Goal: Task Accomplishment & Management: Use online tool/utility

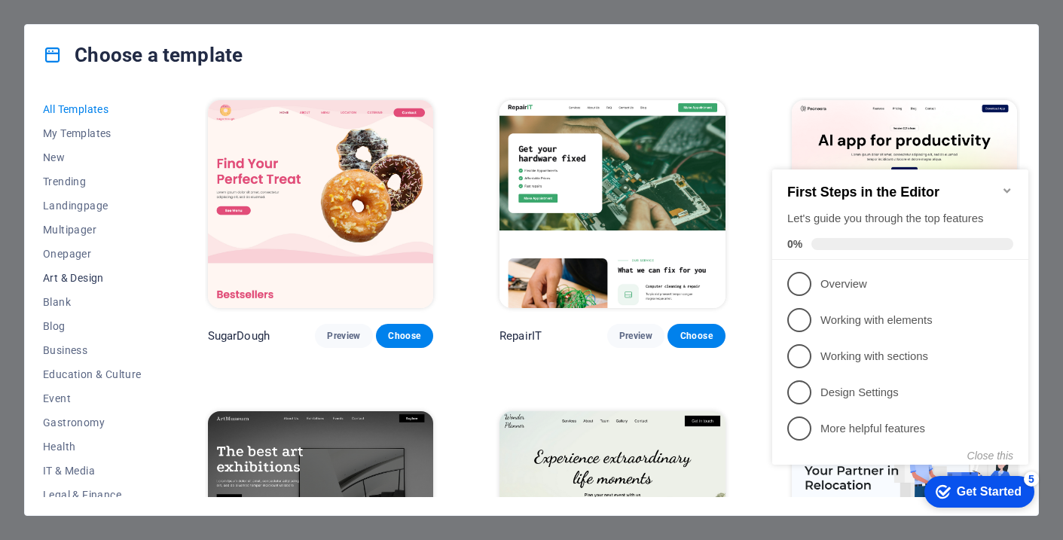
click at [84, 277] on span "Art & Design" at bounding box center [92, 278] width 99 height 12
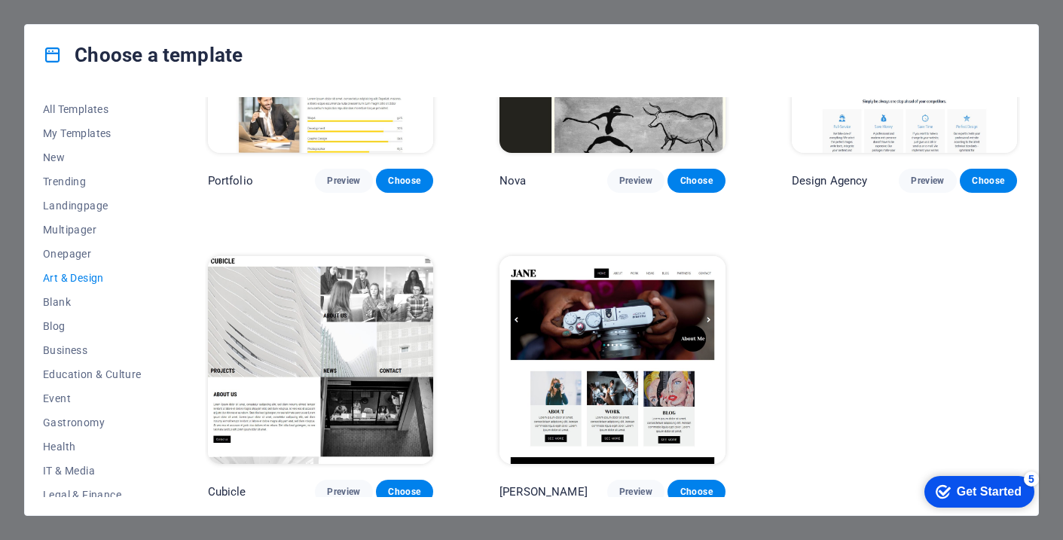
scroll to position [1088, 0]
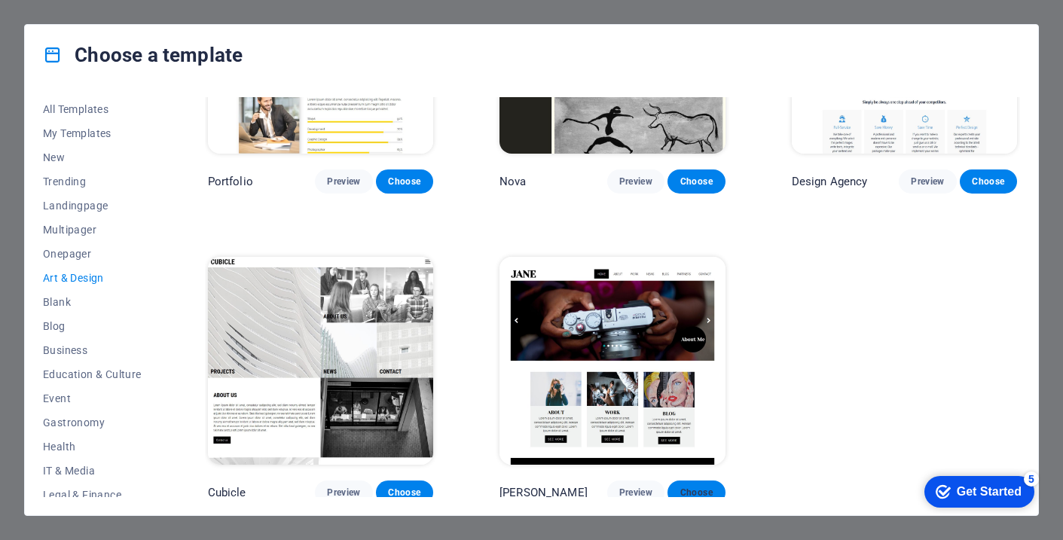
click at [688, 489] on span "Choose" at bounding box center [695, 493] width 33 height 12
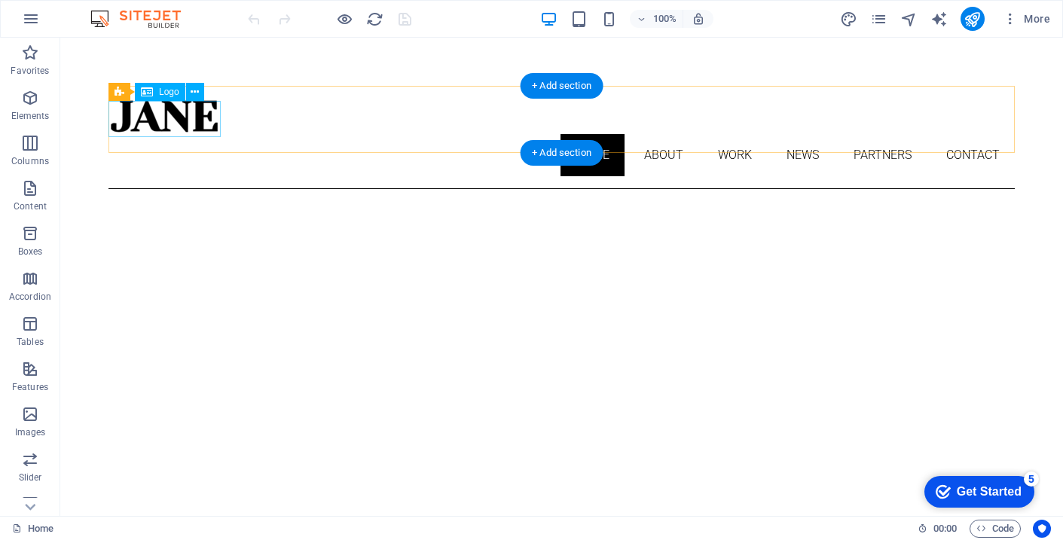
click at [175, 119] on div at bounding box center [561, 116] width 906 height 36
select select "px"
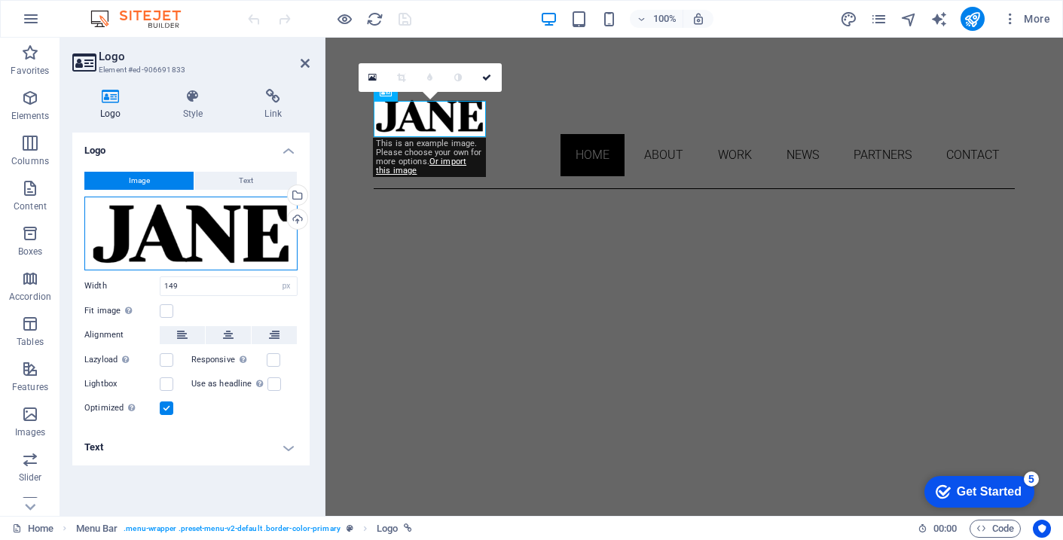
click at [182, 240] on div "Drag files here, click to choose files or select files from Files or our free s…" at bounding box center [190, 234] width 213 height 74
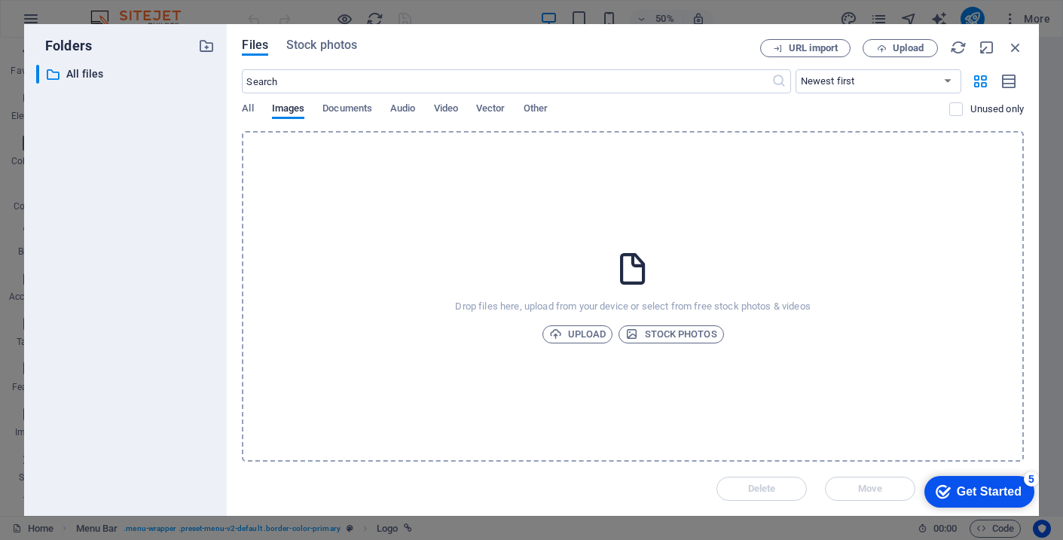
click at [182, 240] on div "​ All files All files" at bounding box center [125, 284] width 179 height 439
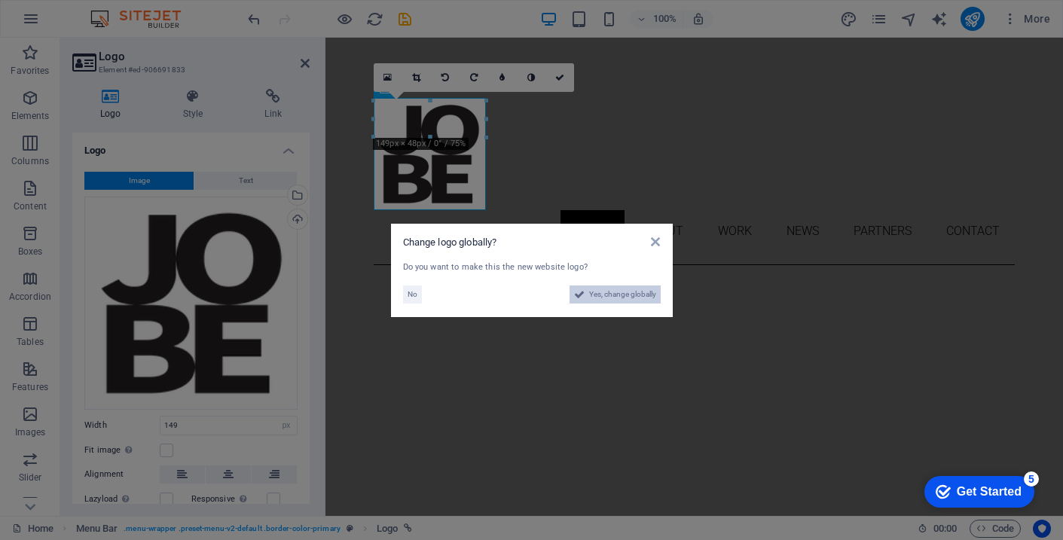
click at [618, 297] on span "Yes, change globally" at bounding box center [622, 294] width 67 height 18
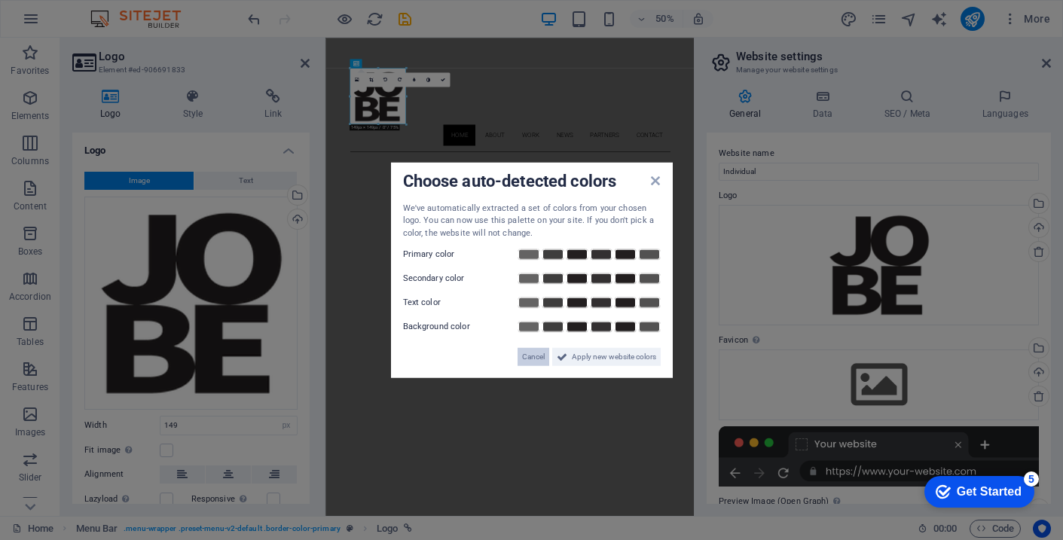
click at [533, 359] on span "Cancel" at bounding box center [533, 357] width 23 height 18
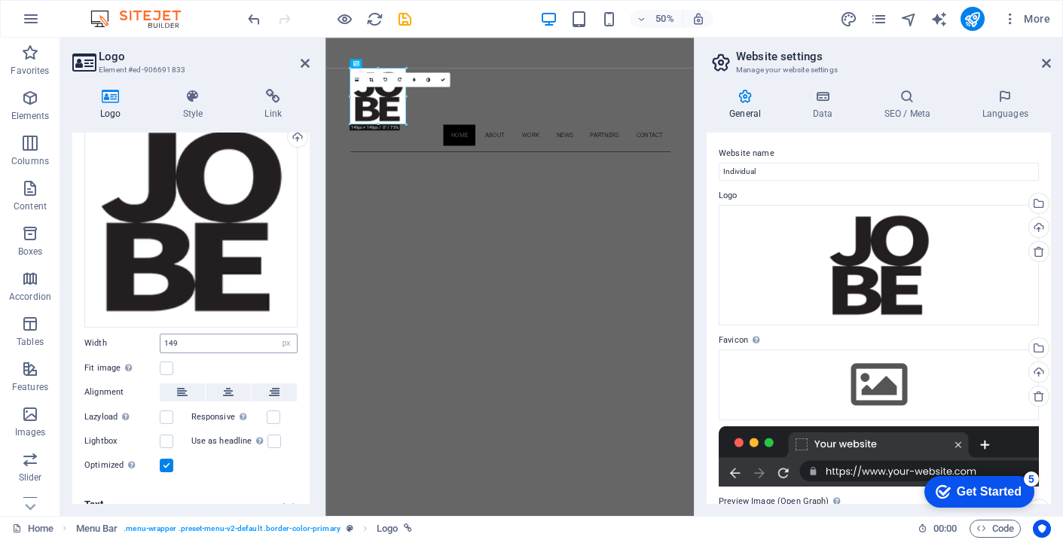
scroll to position [84, 0]
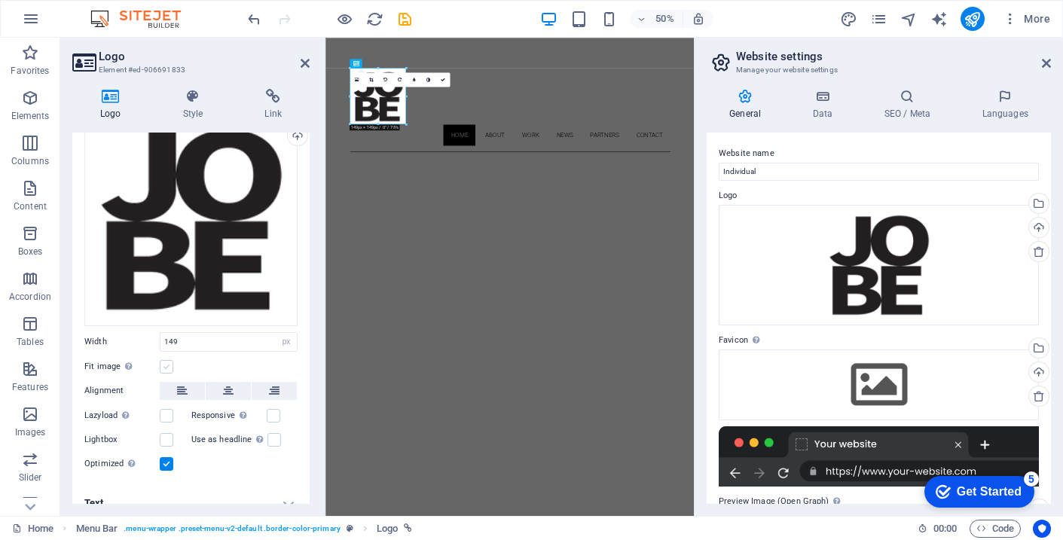
click at [167, 364] on label at bounding box center [167, 367] width 14 height 14
click at [0, 0] on input "Fit image Automatically fit image to a fixed width and height" at bounding box center [0, 0] width 0 height 0
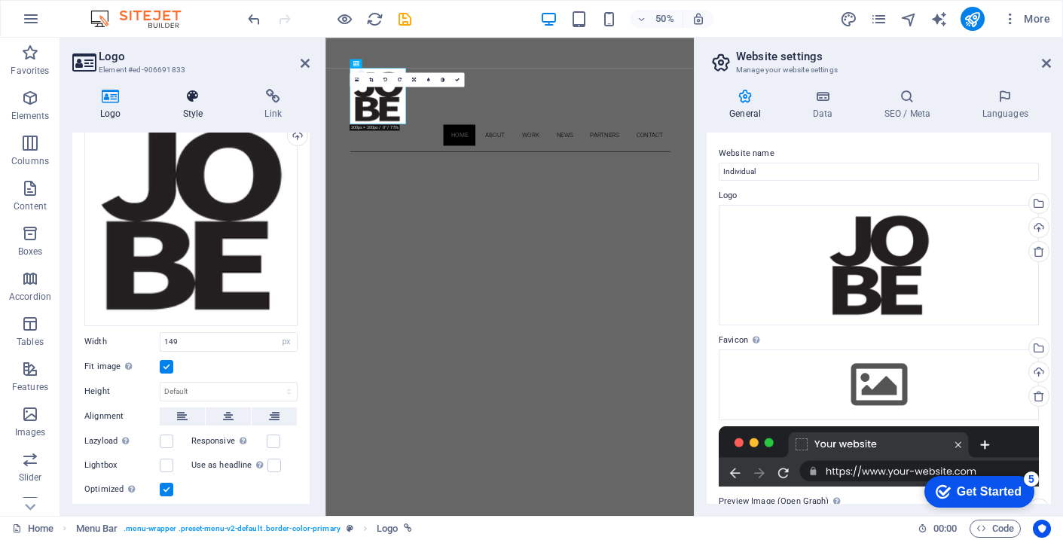
click at [194, 102] on icon at bounding box center [193, 96] width 76 height 15
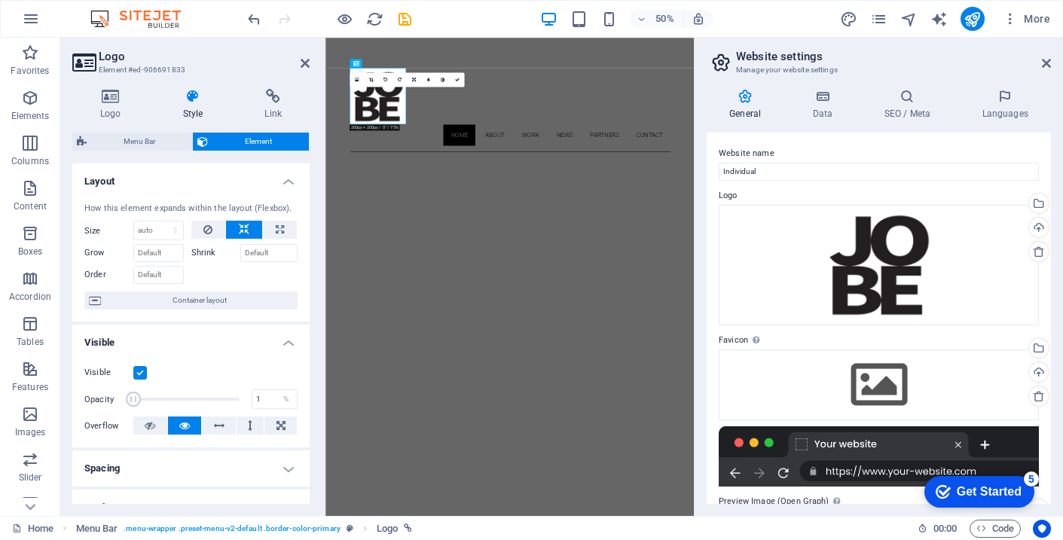
drag, startPoint x: 233, startPoint y: 395, endPoint x: 114, endPoint y: 405, distance: 118.7
click at [114, 405] on div "Opacity 1 %" at bounding box center [190, 399] width 213 height 23
type input "100"
drag, startPoint x: 135, startPoint y: 397, endPoint x: 279, endPoint y: 398, distance: 144.6
click at [279, 398] on div "Opacity 100 %" at bounding box center [190, 399] width 213 height 23
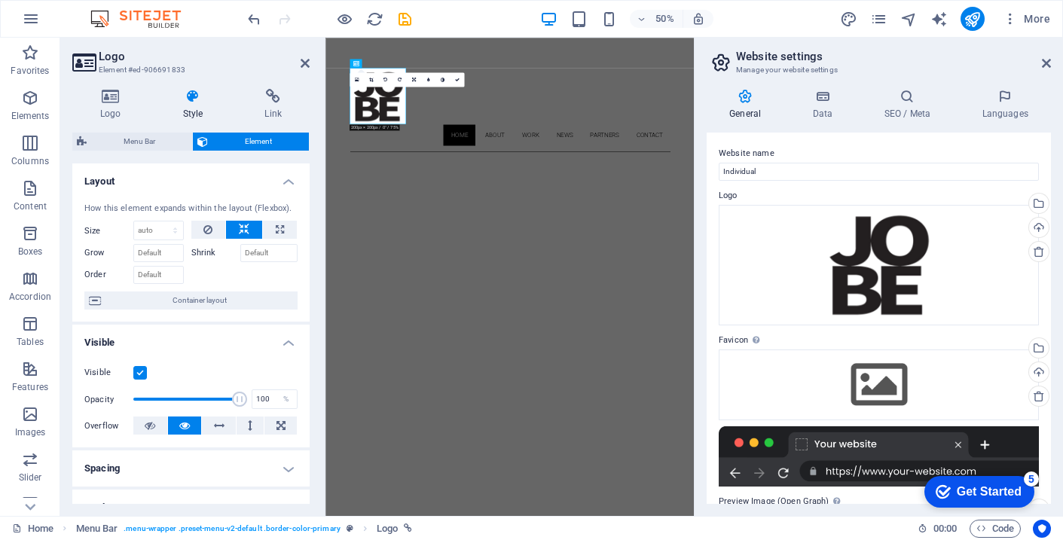
click at [193, 365] on div "Visible" at bounding box center [190, 373] width 213 height 18
click at [306, 62] on icon at bounding box center [305, 63] width 9 height 12
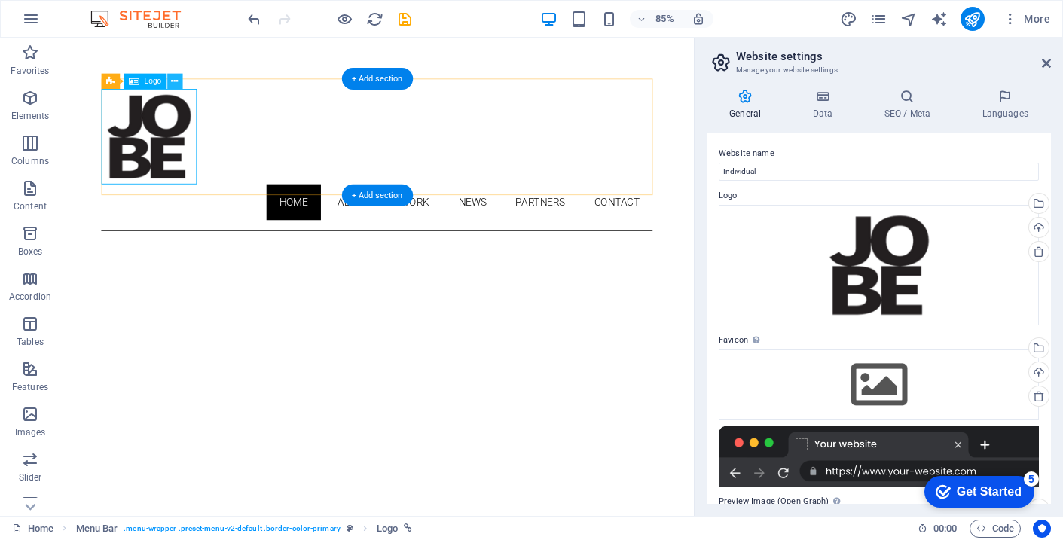
click at [176, 82] on icon at bounding box center [174, 82] width 7 height 14
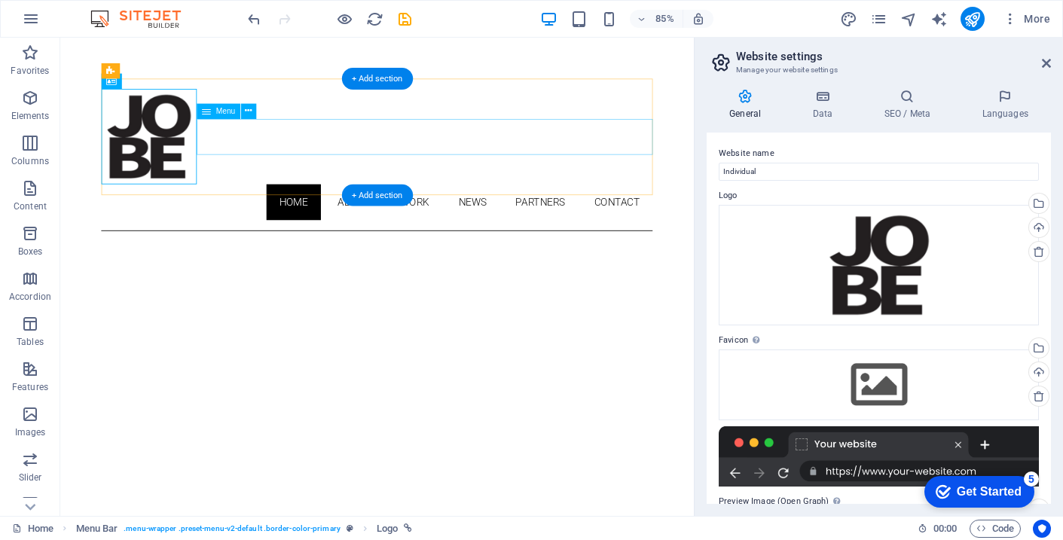
click at [494, 210] on nav "Home About Work News Partners Contact" at bounding box center [432, 231] width 649 height 42
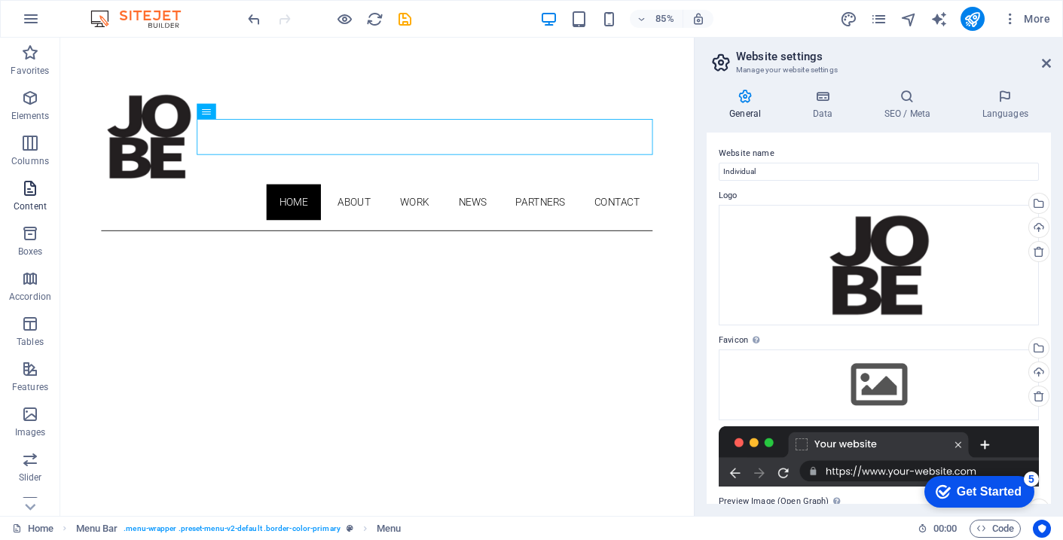
click at [31, 196] on icon "button" at bounding box center [30, 188] width 18 height 18
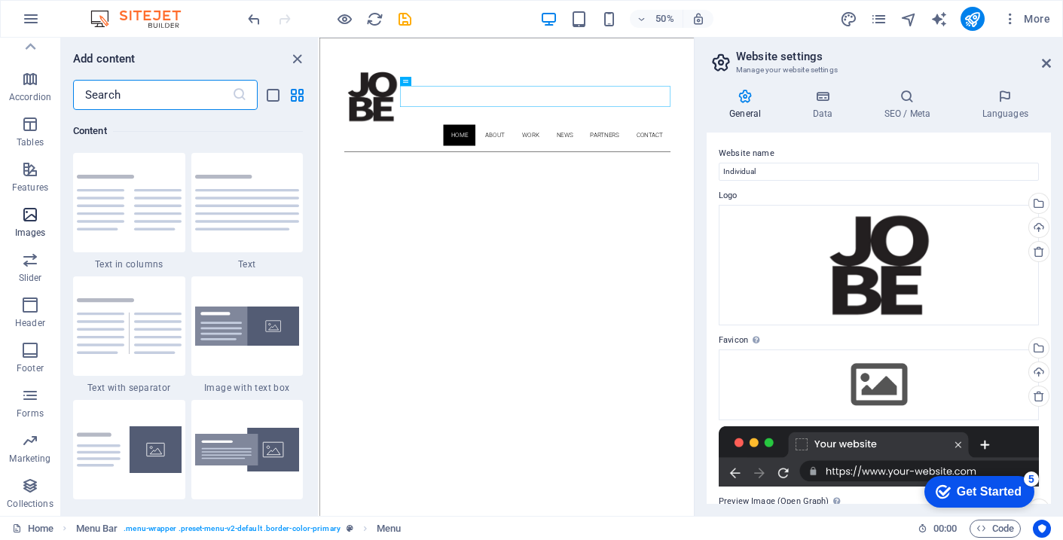
scroll to position [200, 0]
click at [301, 57] on icon "close panel" at bounding box center [296, 58] width 17 height 17
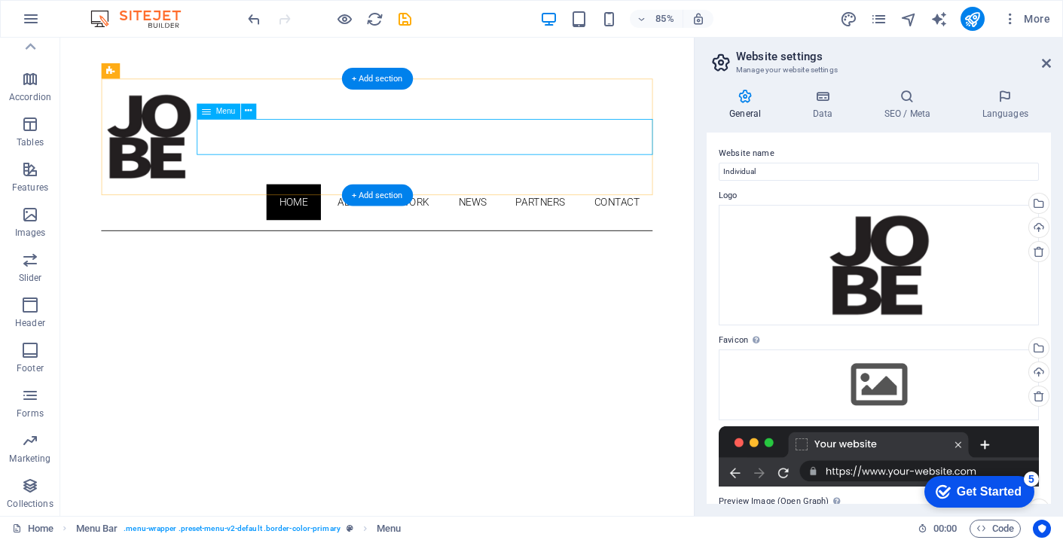
click at [618, 210] on nav "Home About Work News Partners Contact" at bounding box center [432, 231] width 649 height 42
click at [251, 110] on icon at bounding box center [248, 111] width 7 height 14
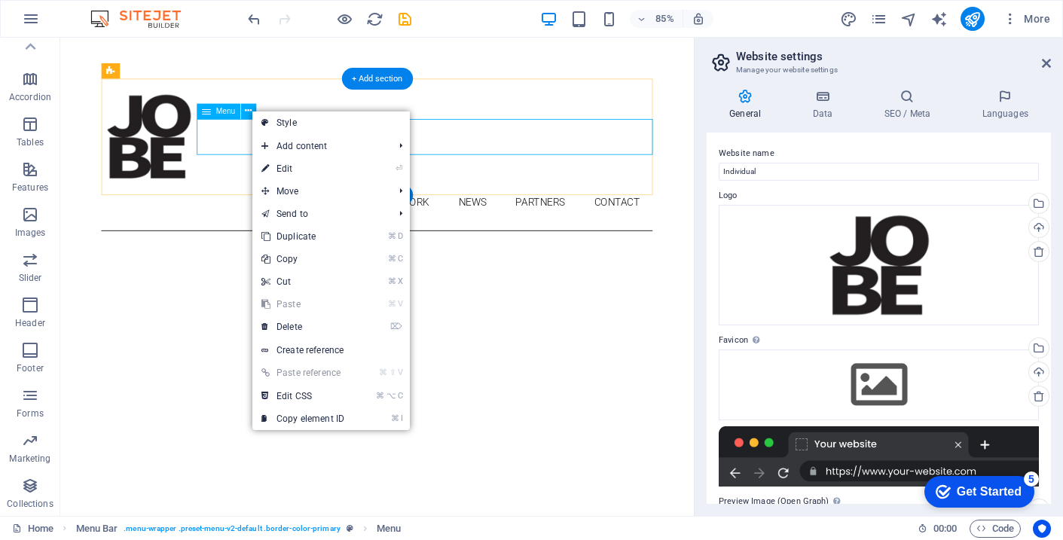
click at [219, 114] on span "Menu" at bounding box center [226, 111] width 20 height 8
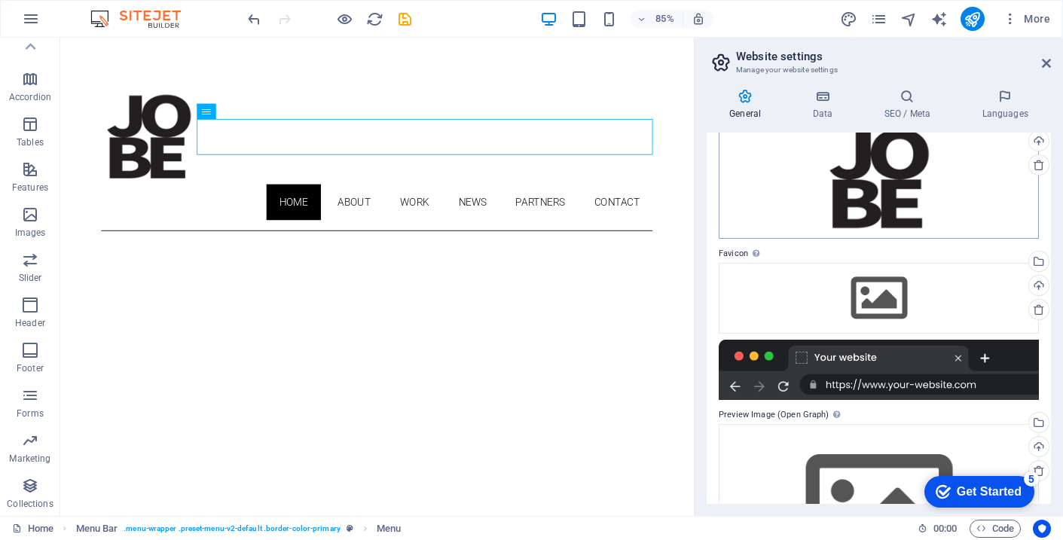
scroll to position [89, 0]
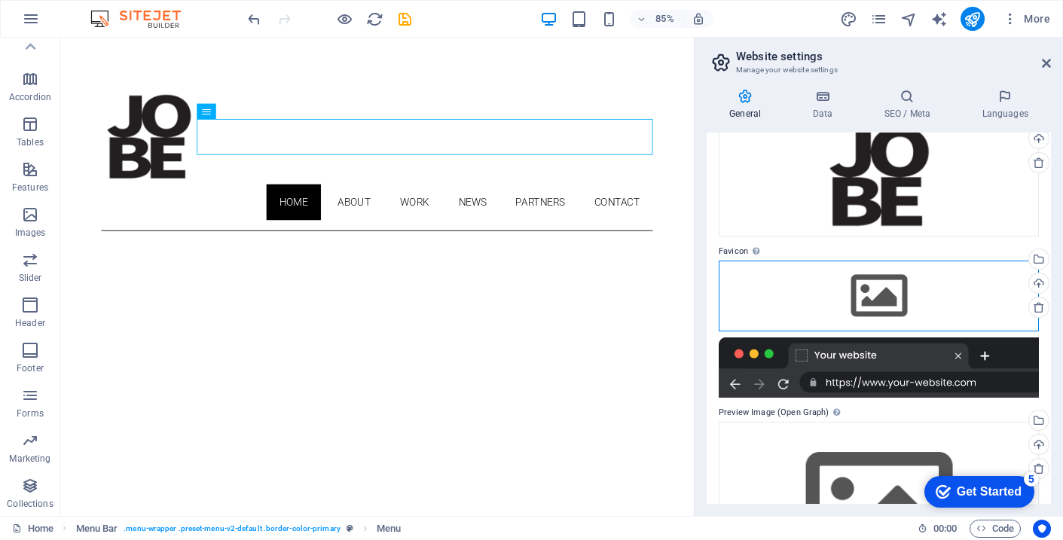
click at [899, 295] on div "Drag files here, click to choose files or select files from Files or our free s…" at bounding box center [879, 296] width 320 height 71
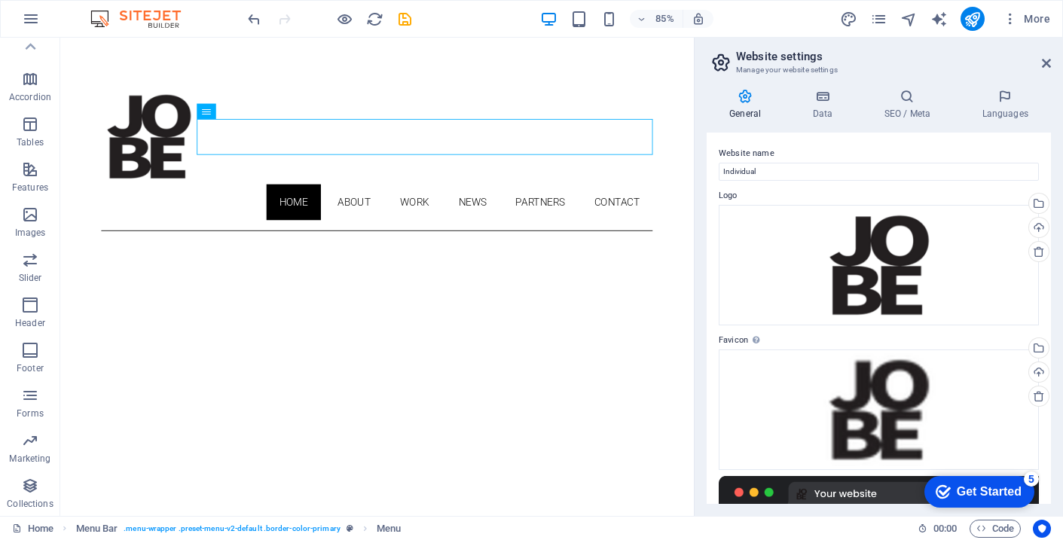
scroll to position [0, 0]
click at [839, 169] on input "Individual" at bounding box center [879, 172] width 320 height 18
click at [825, 96] on icon at bounding box center [822, 96] width 66 height 15
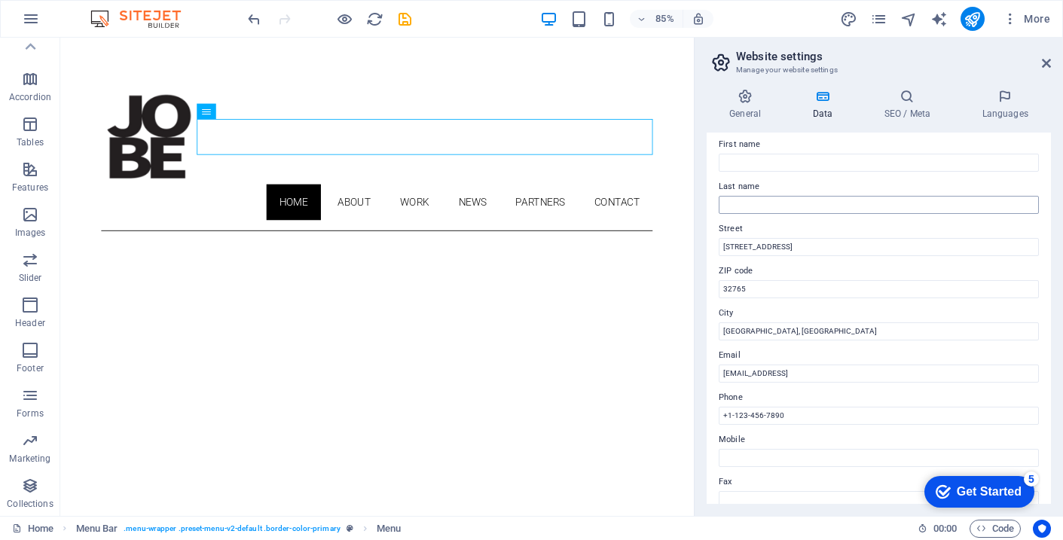
scroll to position [74, 0]
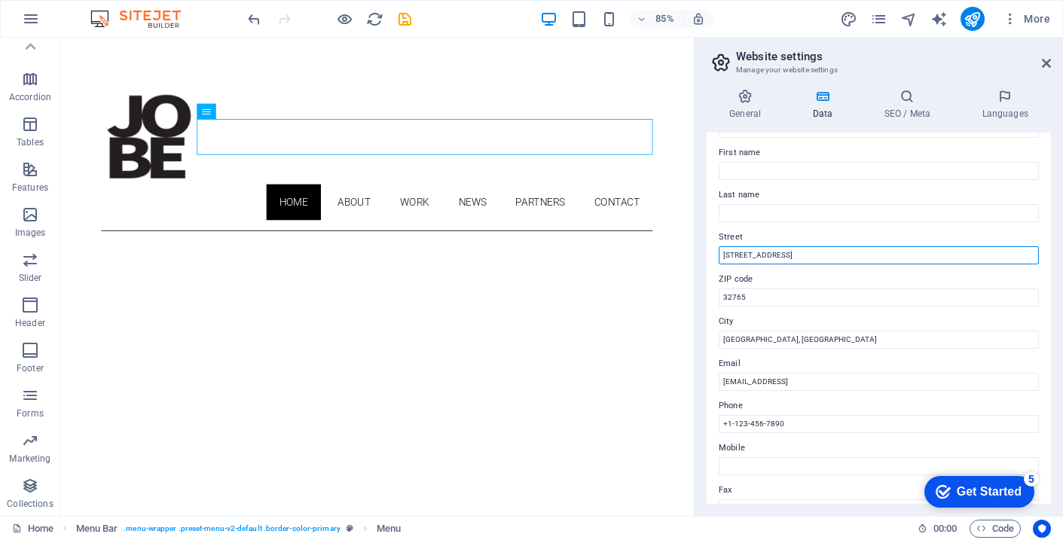
click at [814, 252] on input "353 N Central Ave" at bounding box center [879, 255] width 320 height 18
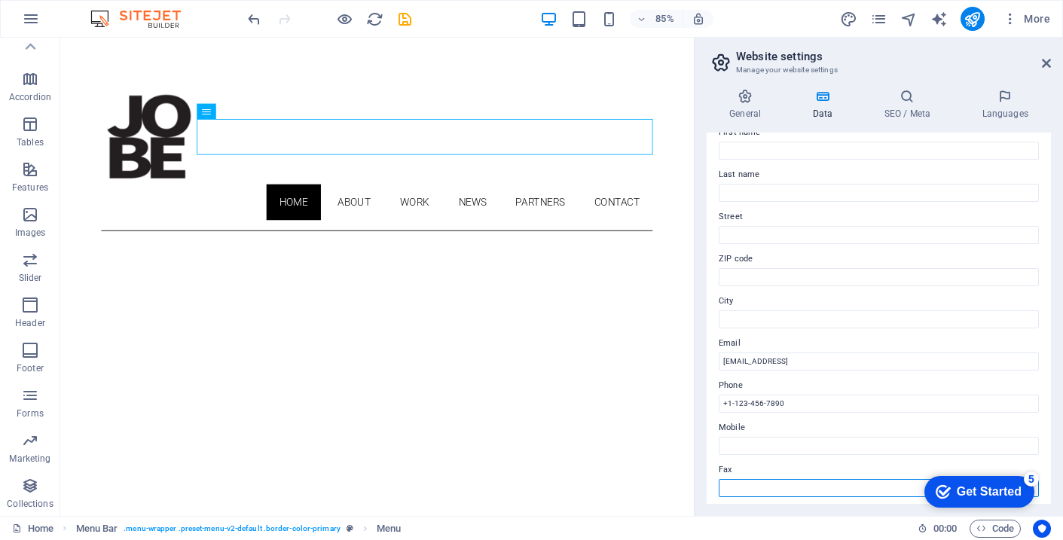
scroll to position [88, 0]
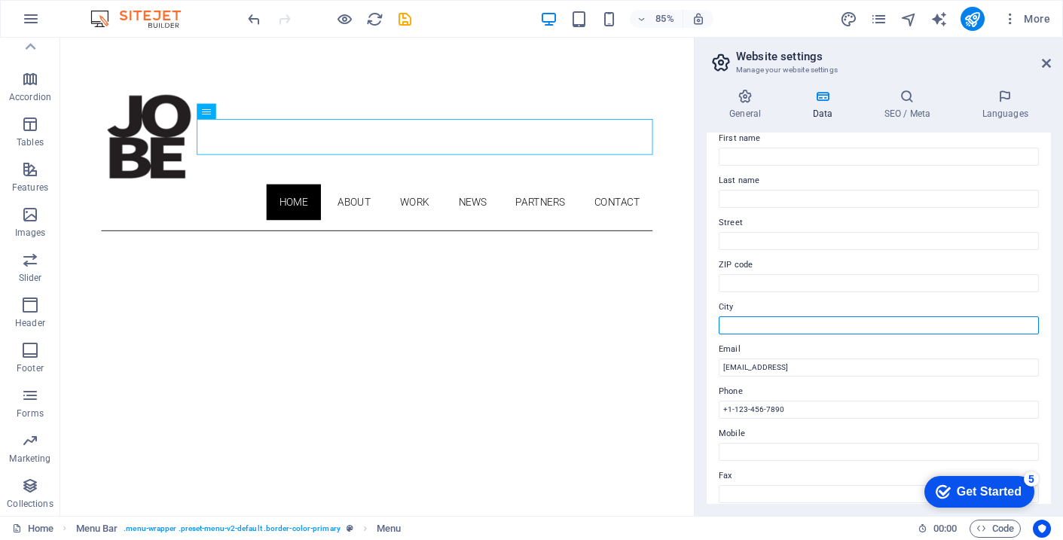
click at [743, 322] on input "City" at bounding box center [879, 325] width 320 height 18
click at [743, 322] on input "Castl" at bounding box center [879, 325] width 320 height 18
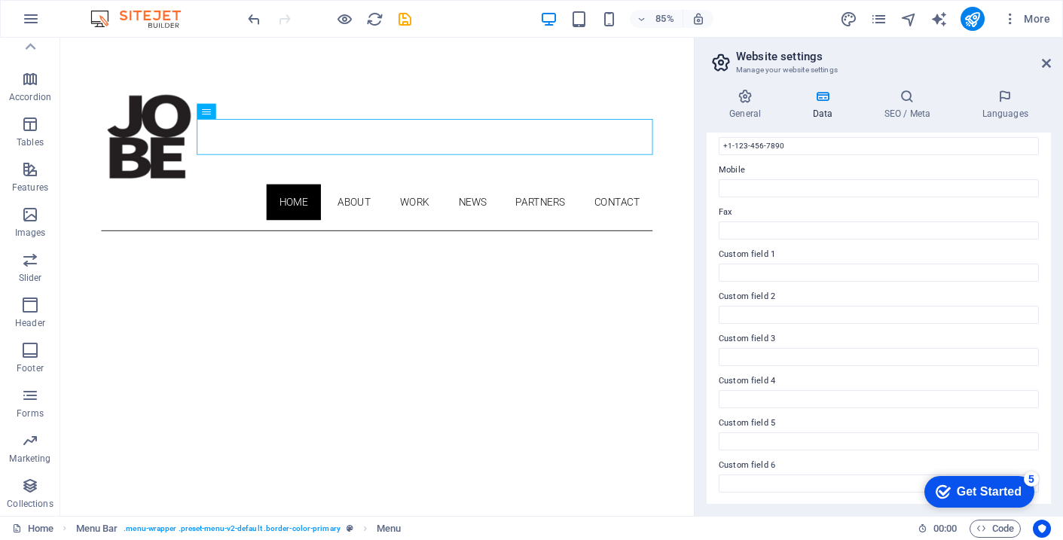
scroll to position [351, 0]
type input "Castlegar BC Canada"
click at [975, 489] on div "Get Started" at bounding box center [989, 492] width 65 height 14
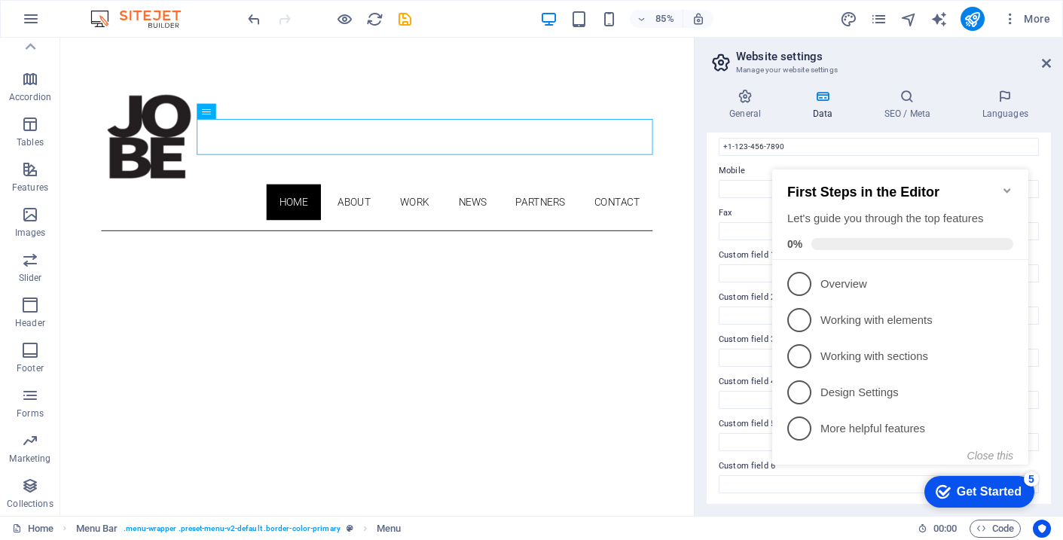
click at [945, 71] on h3 "Manage your website settings" at bounding box center [878, 70] width 285 height 14
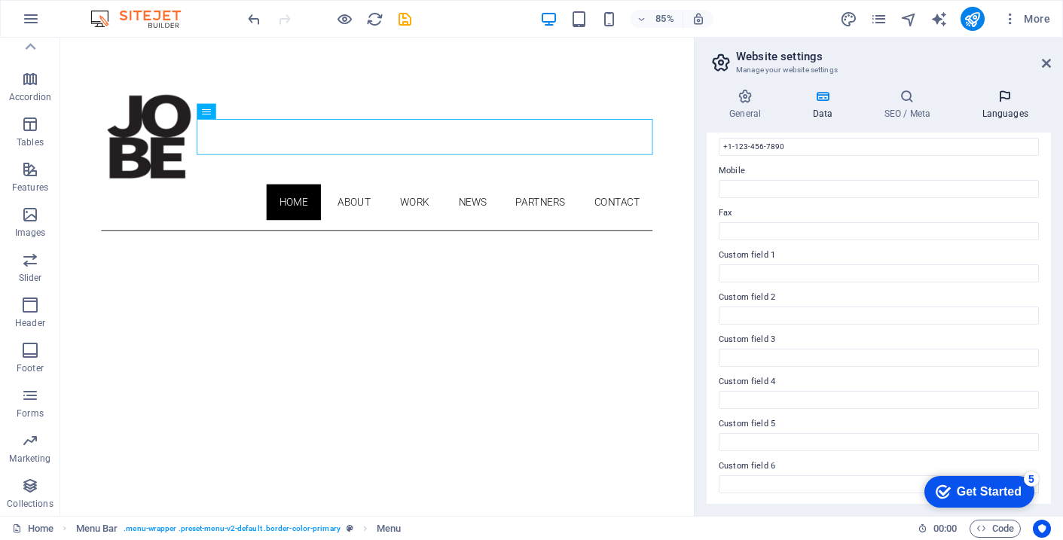
click at [1005, 95] on icon at bounding box center [1005, 96] width 92 height 15
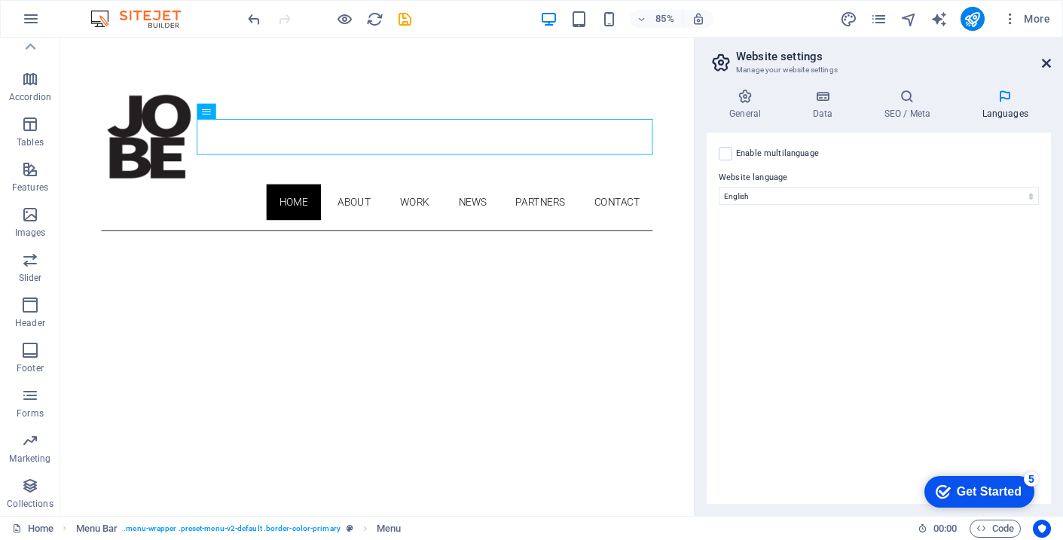
click at [1046, 61] on icon at bounding box center [1046, 63] width 9 height 12
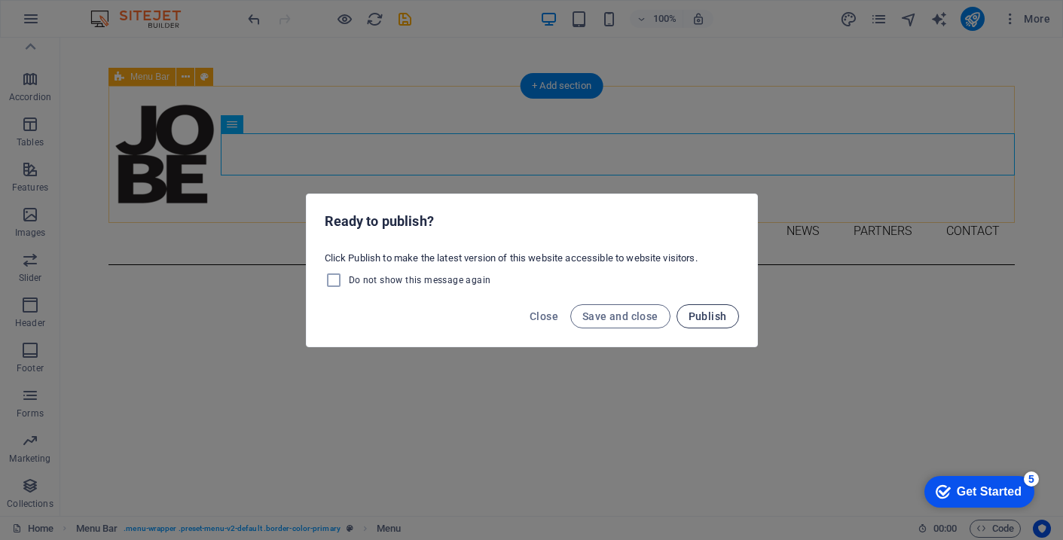
click at [704, 316] on span "Publish" at bounding box center [707, 316] width 38 height 12
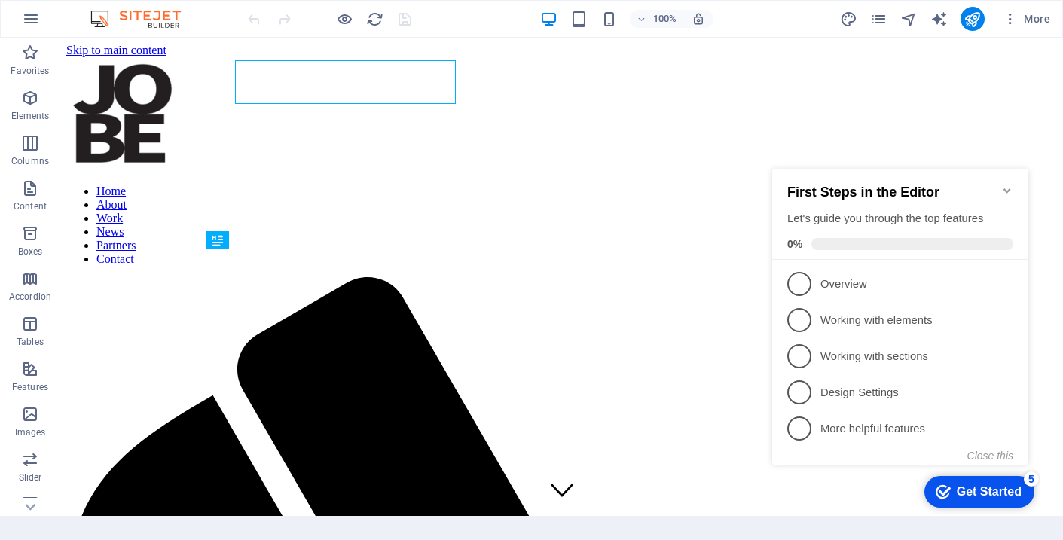
scroll to position [600, 0]
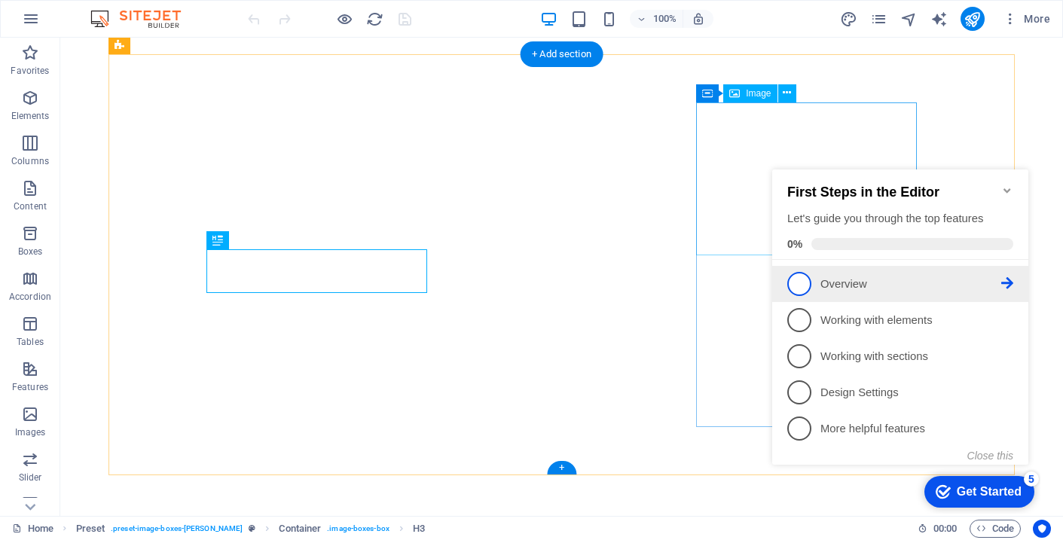
click at [844, 282] on p "Overview - incomplete" at bounding box center [910, 284] width 181 height 16
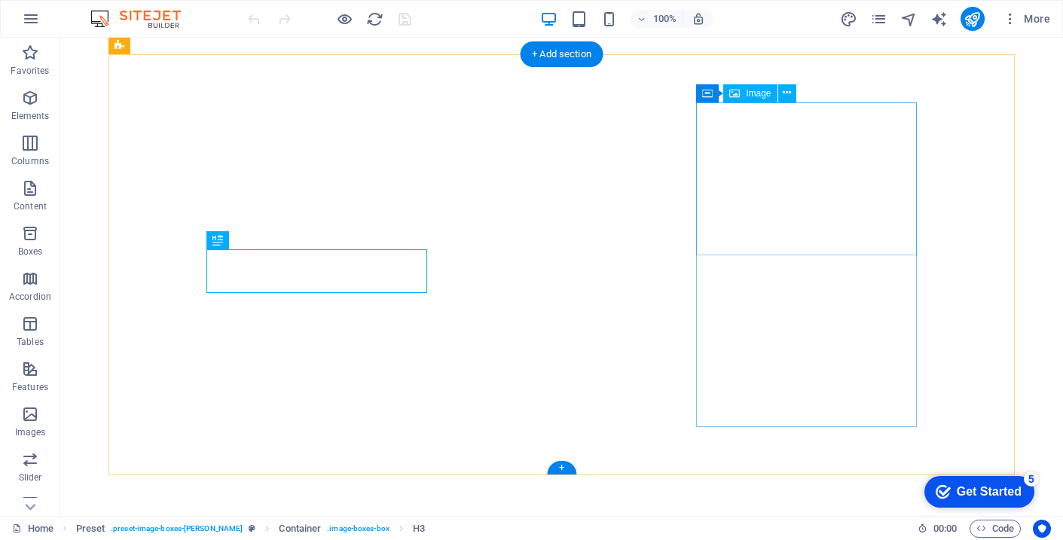
scroll to position [0, 0]
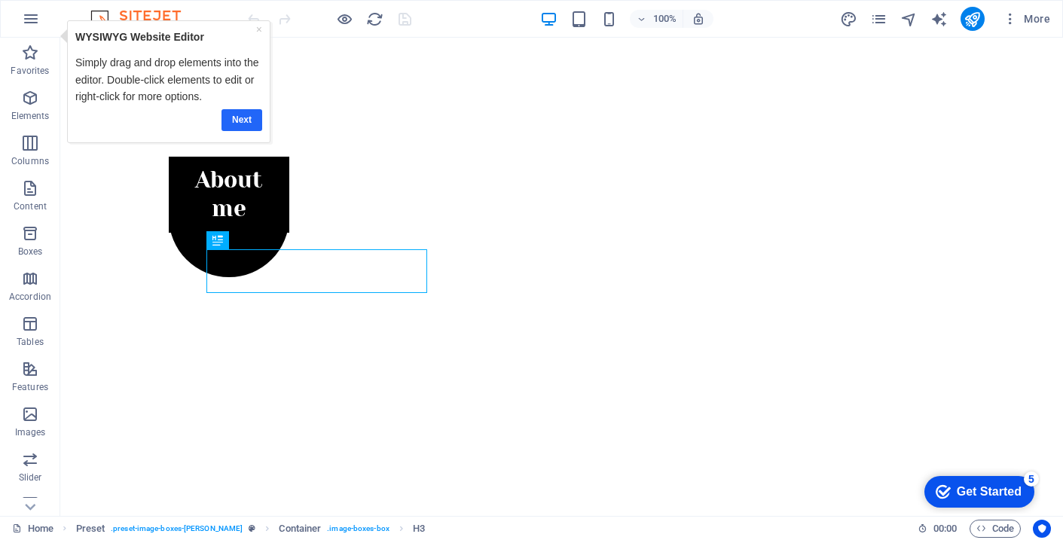
click at [242, 118] on link "Next" at bounding box center [241, 120] width 41 height 22
